Goal: Navigation & Orientation: Go to known website

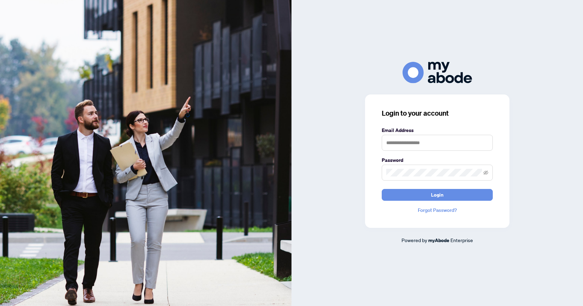
type input "**********"
click at [443, 195] on span "Login" at bounding box center [437, 194] width 12 height 11
